Goal: Task Accomplishment & Management: Complete application form

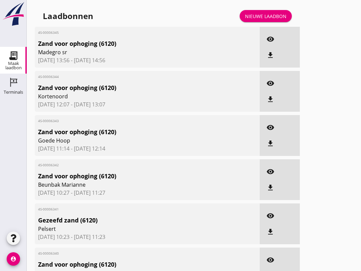
click at [11, 89] on div "Terminals" at bounding box center [13, 92] width 19 height 9
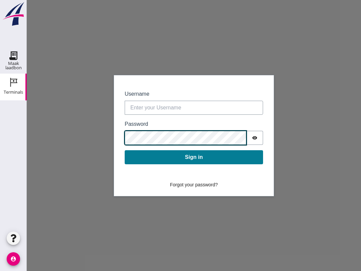
type input "[EMAIL_ADDRESS][DOMAIN_NAME]"
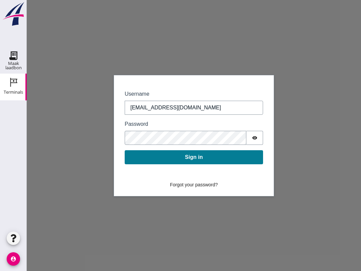
click at [182, 162] on button "Sign in" at bounding box center [194, 157] width 138 height 14
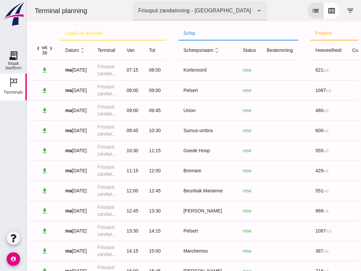
click at [318, 8] on icon "list" at bounding box center [315, 11] width 8 height 8
click at [333, 11] on icon "calendar_view_week" at bounding box center [331, 11] width 8 height 8
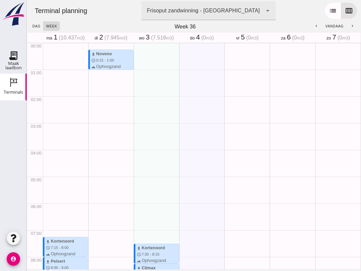
click at [33, 26] on span "dag" at bounding box center [36, 26] width 8 height 4
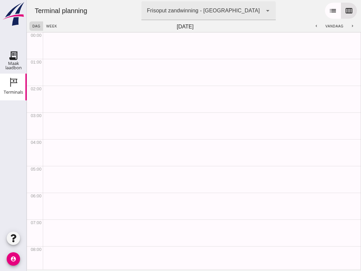
click at [53, 25] on span "week" at bounding box center [51, 26] width 11 height 4
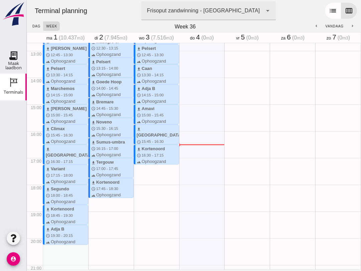
scroll to position [340, 0]
click at [14, 57] on icon "Maak laadbon" at bounding box center [13, 55] width 11 height 11
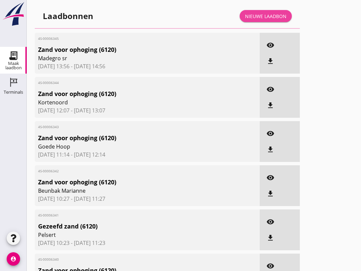
click at [258, 20] on div "Nieuwe laadbon" at bounding box center [265, 16] width 41 height 7
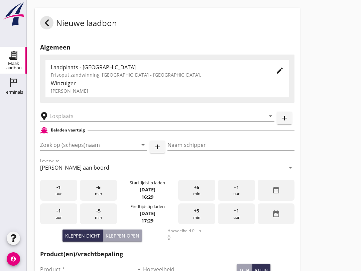
click at [54, 148] on input "Zoek op (scheeps)naam" at bounding box center [84, 144] width 88 height 11
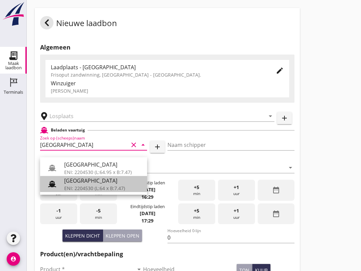
click at [73, 188] on div "ENI: 2204530 (L:64 x B:7.47)" at bounding box center [103, 187] width 78 height 7
type input "[GEOGRAPHIC_DATA]"
type input "Ko Hoeve"
type input "467"
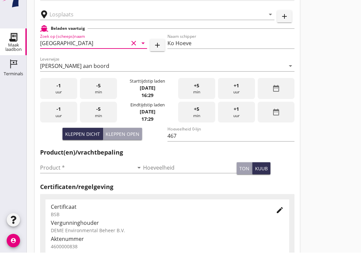
scroll to position [87, 0]
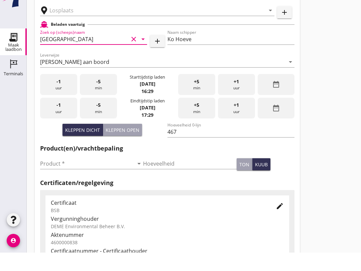
click at [50, 176] on input "Product *" at bounding box center [87, 181] width 94 height 11
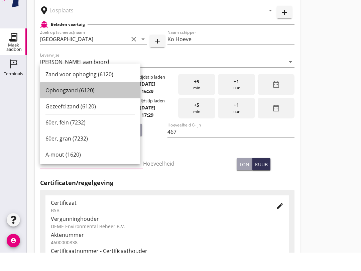
click at [57, 105] on div "Ophoogzand (6120)" at bounding box center [90, 109] width 90 height 8
type input "Ophoogzand (6120)"
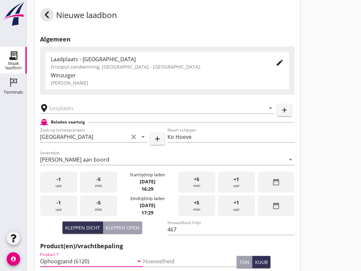
scroll to position [0, 0]
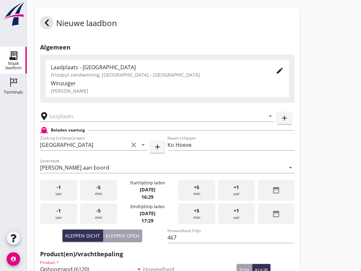
click at [146, 46] on div "Algemeen Laadplaats - Wingebied Frisoput zandwinning, [GEOGRAPHIC_DATA] - Friso…" at bounding box center [167, 241] width 265 height 409
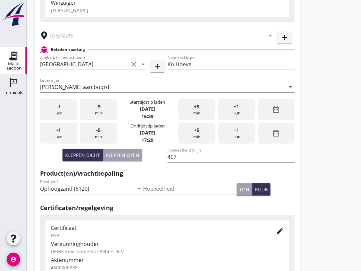
scroll to position [81, 0]
click at [62, 39] on input "text" at bounding box center [152, 35] width 206 height 11
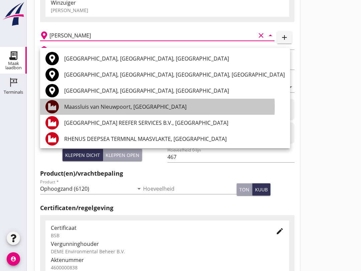
click at [74, 105] on div "Maassluis van Nieuwpoort, [GEOGRAPHIC_DATA]" at bounding box center [174, 107] width 221 height 8
type input "Maassluis van Nieuwpoort, [GEOGRAPHIC_DATA]"
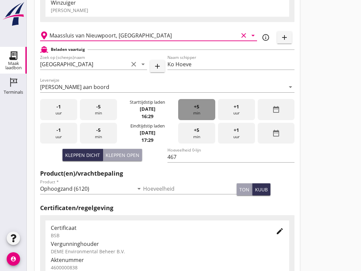
click at [200, 111] on div "+5 min" at bounding box center [196, 109] width 37 height 21
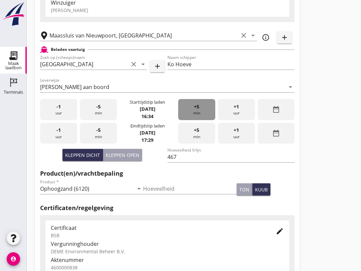
click at [201, 110] on div "+5 min" at bounding box center [196, 109] width 37 height 21
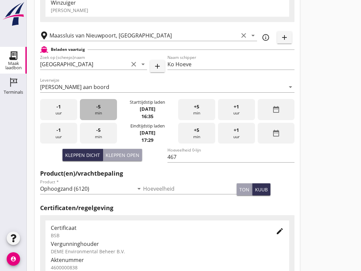
click at [98, 110] on span "-5" at bounding box center [98, 106] width 4 height 7
click at [101, 114] on div "-5 min" at bounding box center [98, 109] width 37 height 21
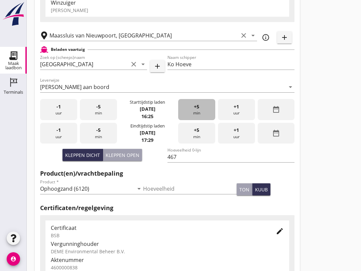
click at [192, 111] on div "+5 min" at bounding box center [196, 109] width 37 height 21
click at [196, 110] on span "+5" at bounding box center [196, 106] width 5 height 7
click at [201, 111] on div "+5 min" at bounding box center [196, 109] width 37 height 21
click at [200, 111] on div "+5 min" at bounding box center [196, 109] width 37 height 21
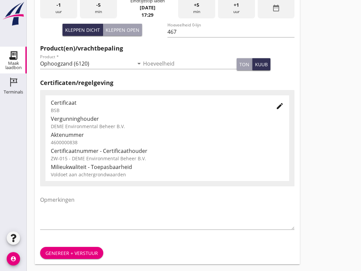
scroll to position [213, 0]
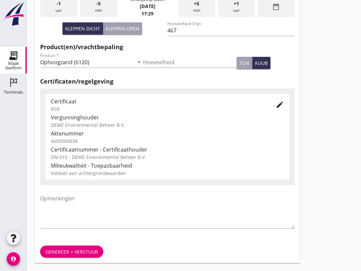
click at [90, 243] on div "Genereer + verstuur" at bounding box center [167, 251] width 265 height 23
click at [79, 247] on button "Genereer + verstuur" at bounding box center [71, 251] width 63 height 12
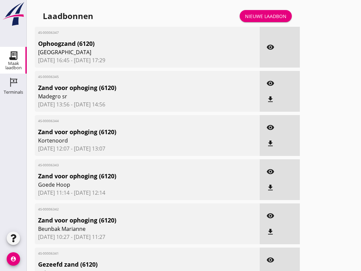
click at [269, 19] on link "Nieuwe laadbon" at bounding box center [266, 16] width 52 height 12
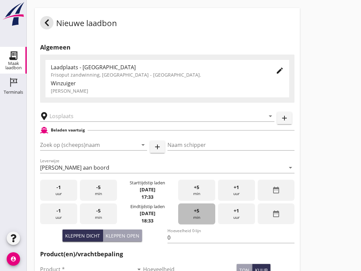
click at [191, 221] on div "+5 min" at bounding box center [196, 213] width 37 height 21
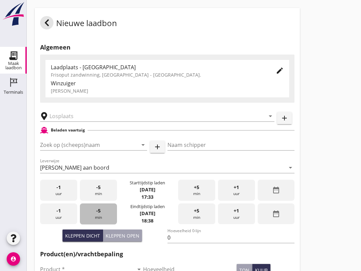
click at [101, 221] on div "-5 min" at bounding box center [98, 213] width 37 height 21
click at [83, 150] on input "Zoek op (scheeps)naam" at bounding box center [84, 144] width 88 height 11
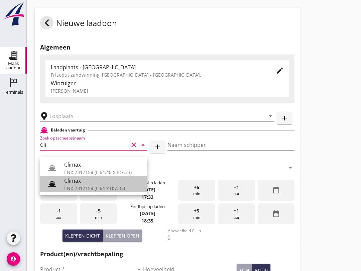
click at [92, 187] on div "ENI: 2312158 (L:64 x B:7.33)" at bounding box center [103, 187] width 78 height 7
type input "Climax"
type input "[PERSON_NAME]"
type input "510"
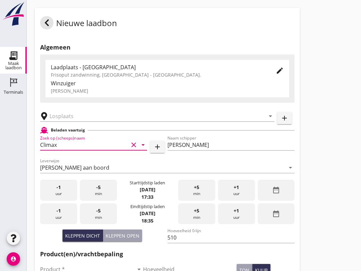
click at [94, 115] on div "arrow_drop_down" at bounding box center [157, 114] width 234 height 15
click at [112, 121] on input "text" at bounding box center [152, 116] width 206 height 11
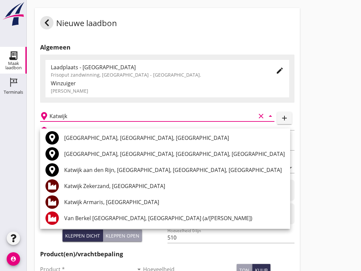
scroll to position [1, 0]
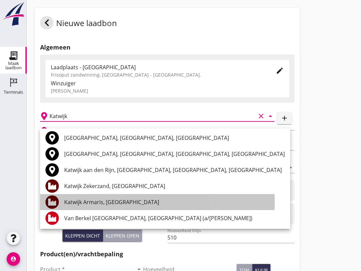
click at [112, 201] on div "Katwijk Armaris, [GEOGRAPHIC_DATA]" at bounding box center [174, 202] width 221 height 8
type input "Katwijk Armaris, [GEOGRAPHIC_DATA]"
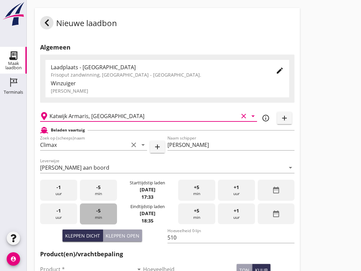
click at [96, 223] on div "-5 min" at bounding box center [98, 213] width 37 height 21
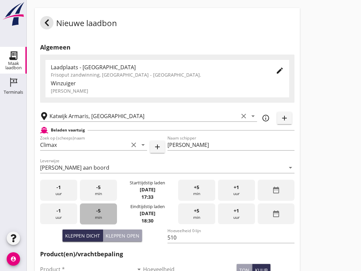
click at [95, 219] on div "-5 min" at bounding box center [98, 213] width 37 height 21
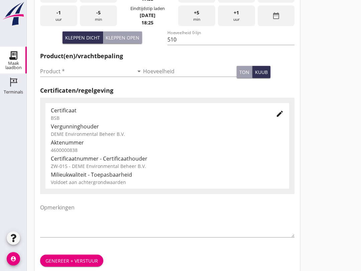
scroll to position [213, 0]
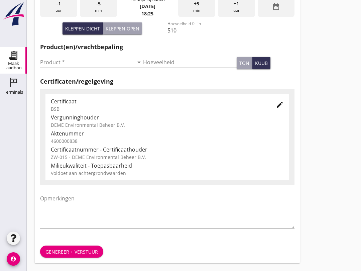
click at [75, 252] on div "Genereer + verstuur" at bounding box center [71, 251] width 52 height 7
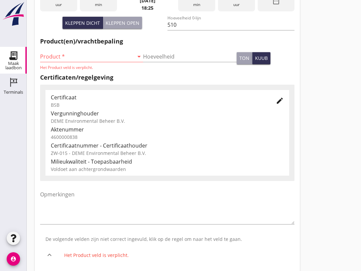
click at [53, 62] on input "Product *" at bounding box center [87, 56] width 94 height 11
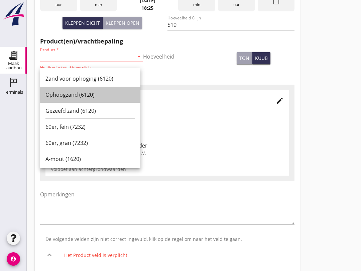
click at [61, 97] on div "Ophoogzand (6120)" at bounding box center [90, 95] width 90 height 8
type input "Ophoogzand (6120)"
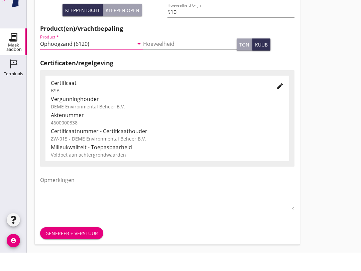
click at [62, 248] on div "Genereer + verstuur" at bounding box center [71, 251] width 52 height 7
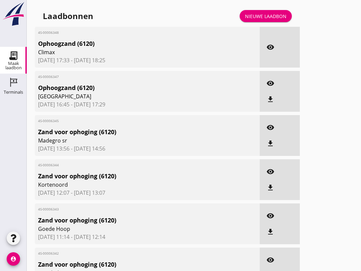
click at [270, 18] on link "Nieuwe laadbon" at bounding box center [266, 16] width 52 height 12
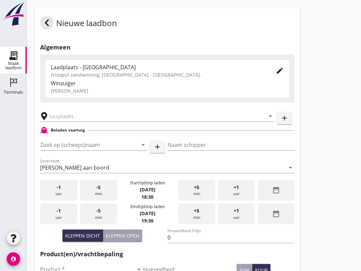
click at [55, 149] on input "Zoek op (scheeps)naam" at bounding box center [84, 144] width 88 height 11
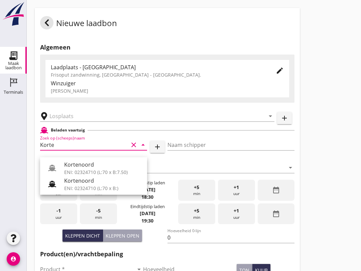
click at [63, 181] on div at bounding box center [54, 183] width 19 height 13
type input "Kortenoord"
type input "[PERSON_NAME]/[PERSON_NAME]"
type input "621"
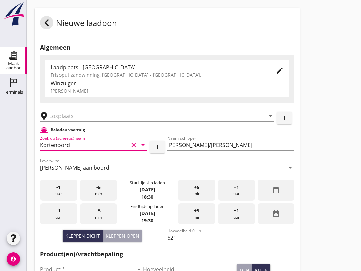
click at [60, 118] on input "text" at bounding box center [152, 116] width 206 height 11
